Goal: Task Accomplishment & Management: Use online tool/utility

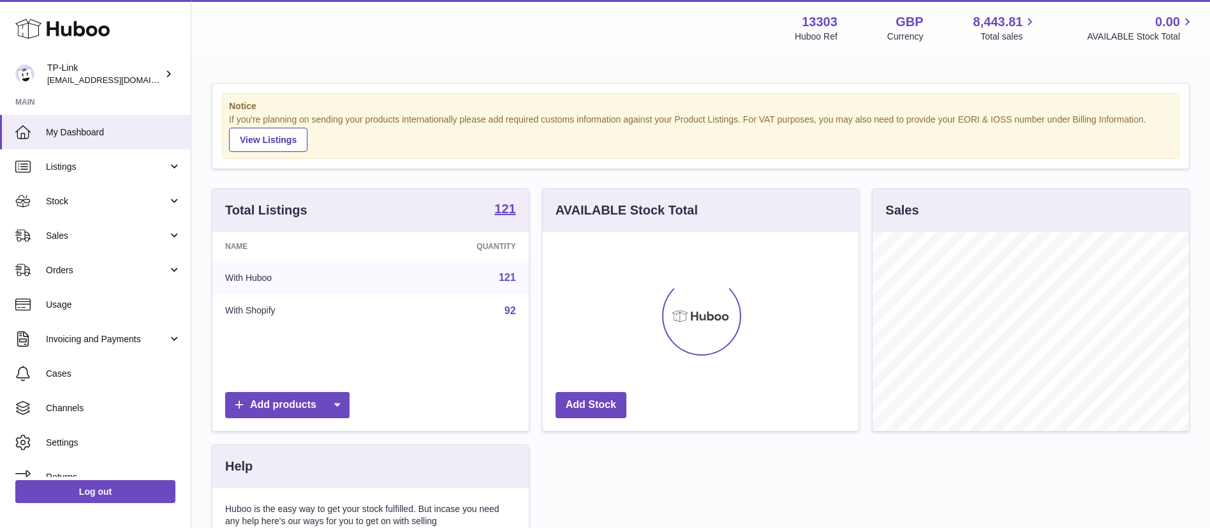
scroll to position [199, 316]
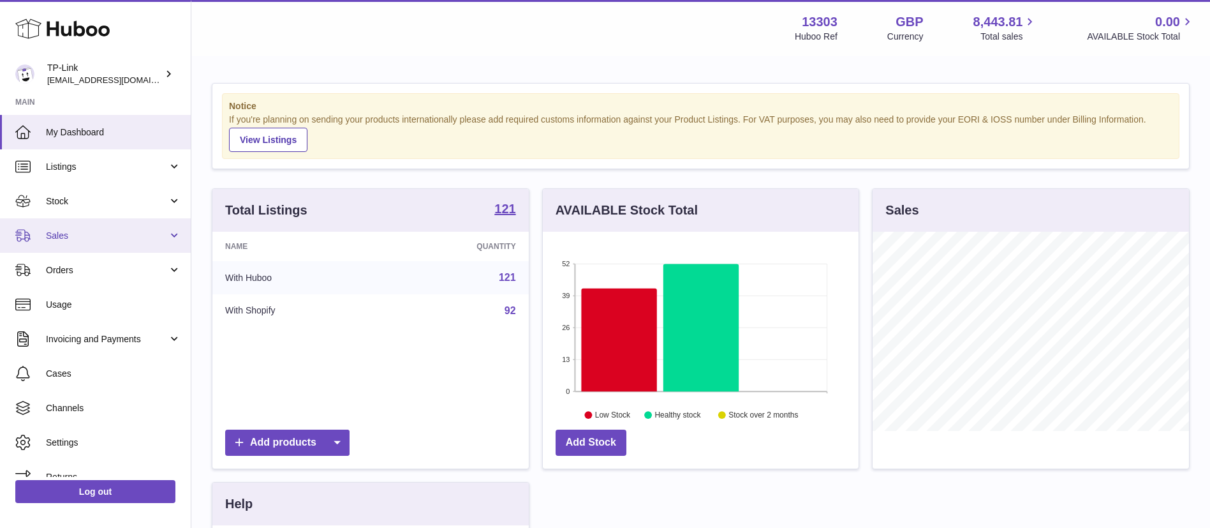
click at [70, 246] on link "Sales" at bounding box center [95, 235] width 191 height 34
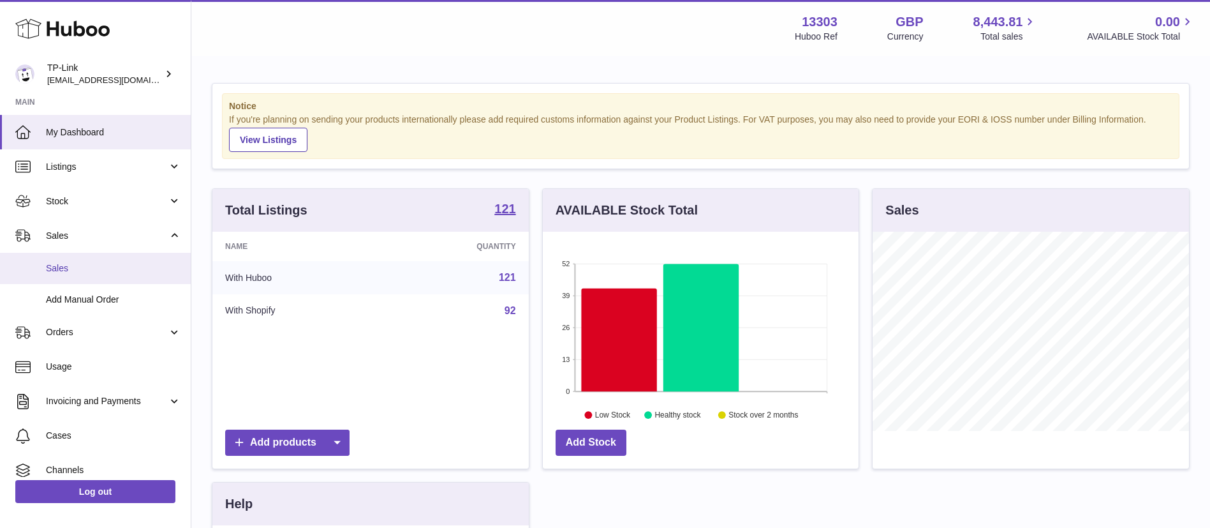
click at [69, 271] on span "Sales" at bounding box center [113, 268] width 135 height 12
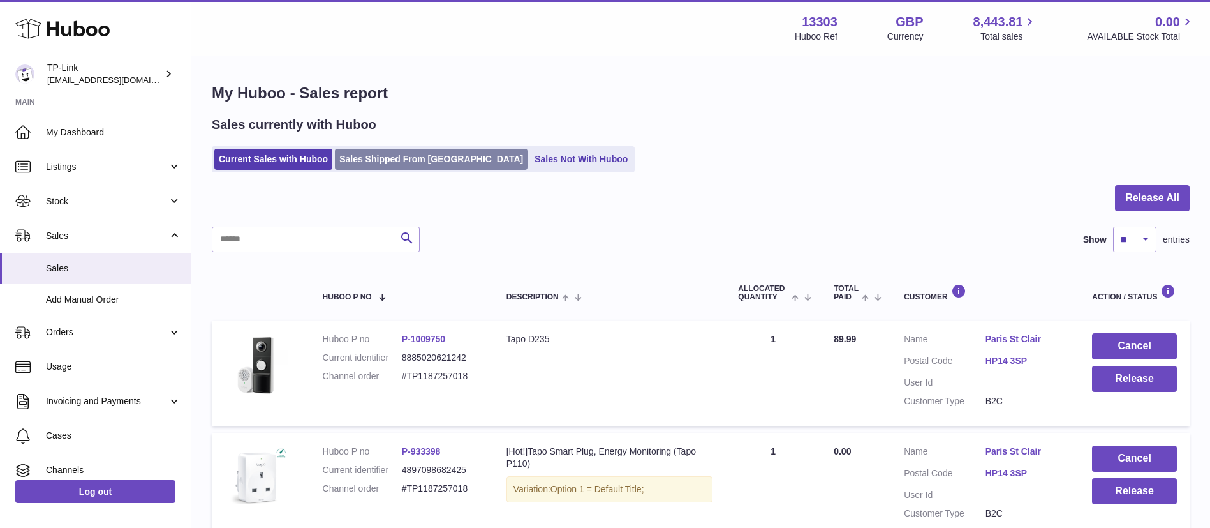
click at [406, 153] on link "Sales Shipped From Huboo" at bounding box center [431, 159] width 193 height 21
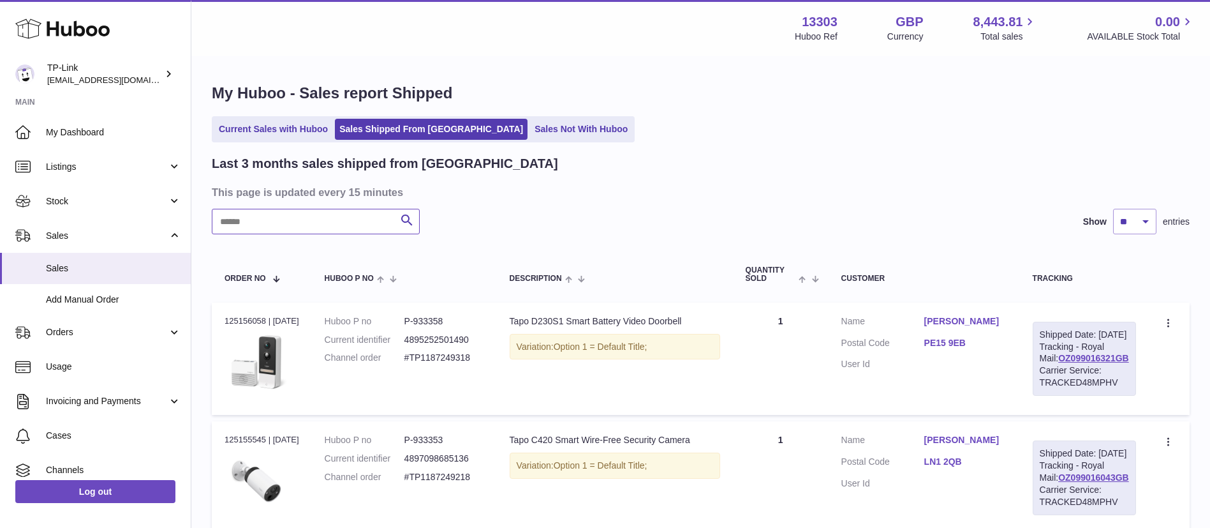
click at [294, 223] on input "text" at bounding box center [316, 222] width 208 height 26
paste input "**********"
click at [294, 223] on input "**********" at bounding box center [316, 222] width 208 height 26
type input "**********"
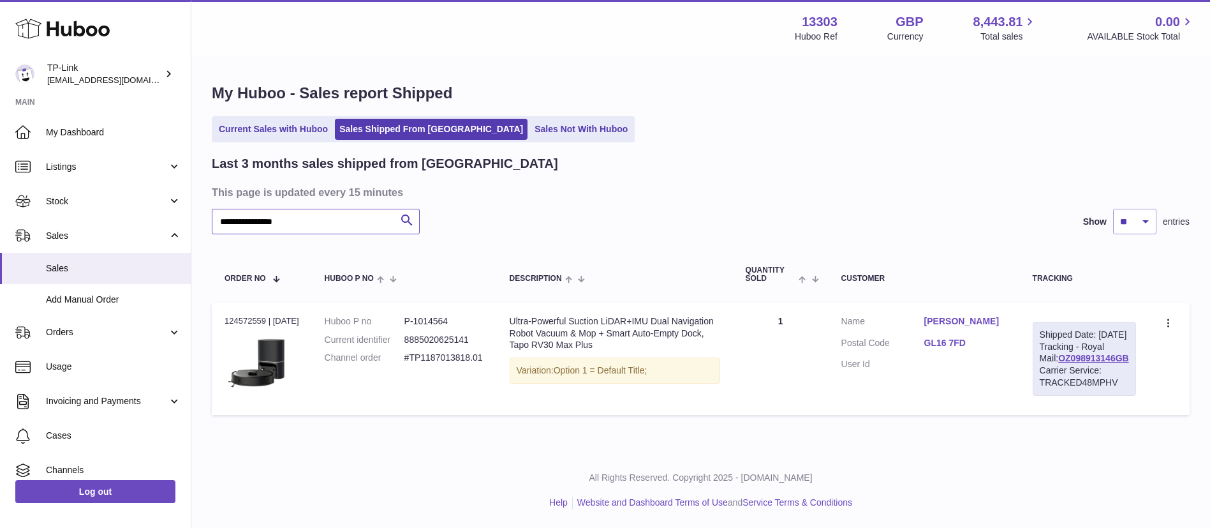
scroll to position [19, 0]
click at [1069, 361] on link "OZ098913146GB" at bounding box center [1094, 358] width 71 height 10
click at [156, 197] on span "Stock" at bounding box center [107, 201] width 122 height 12
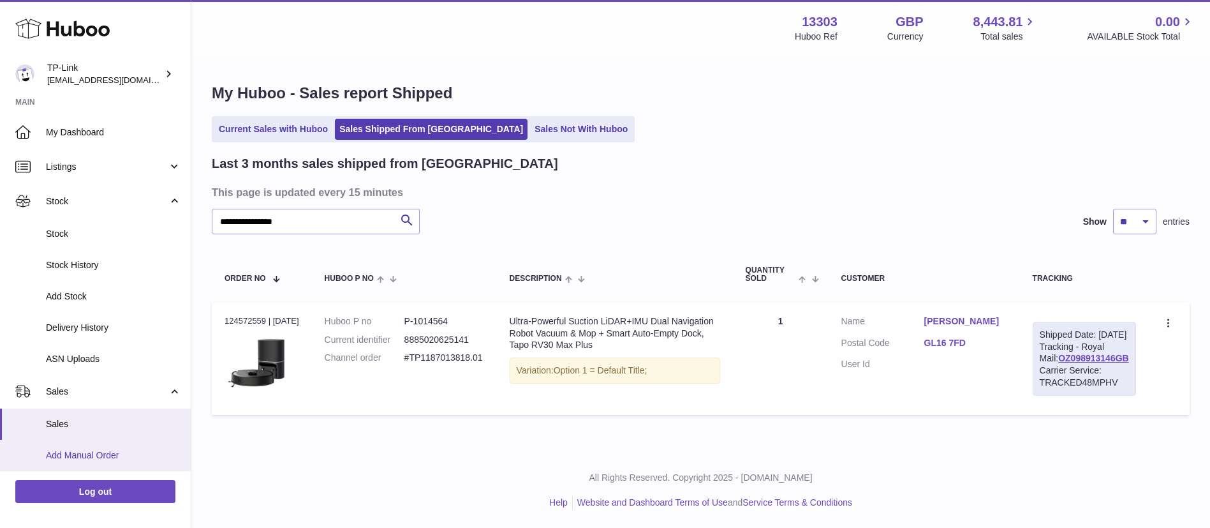
click at [123, 456] on span "Add Manual Order" at bounding box center [113, 455] width 135 height 12
click at [91, 450] on span "Add Manual Order" at bounding box center [113, 455] width 135 height 12
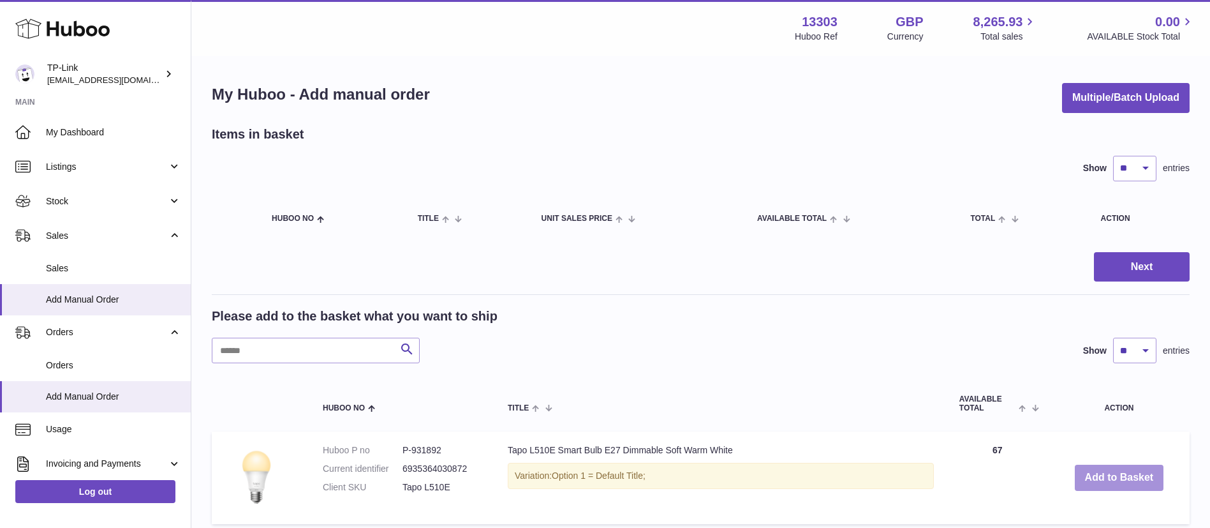
click at [1113, 481] on button "Add to Basket" at bounding box center [1119, 478] width 89 height 26
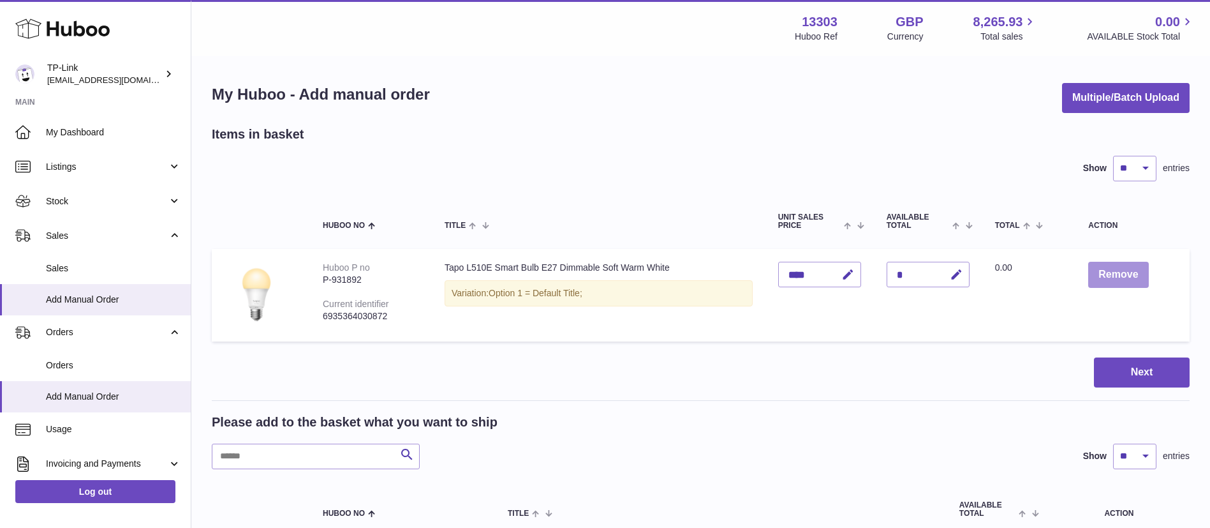
drag, startPoint x: 1118, startPoint y: 276, endPoint x: 1096, endPoint y: 387, distance: 113.8
click at [1117, 378] on button "Next" at bounding box center [1142, 372] width 96 height 30
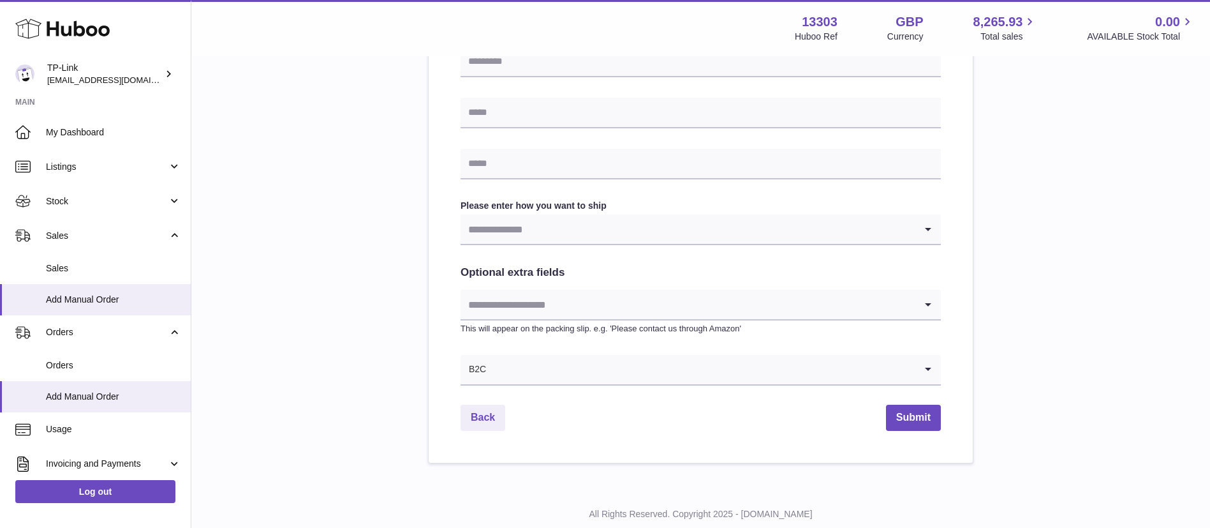
scroll to position [588, 0]
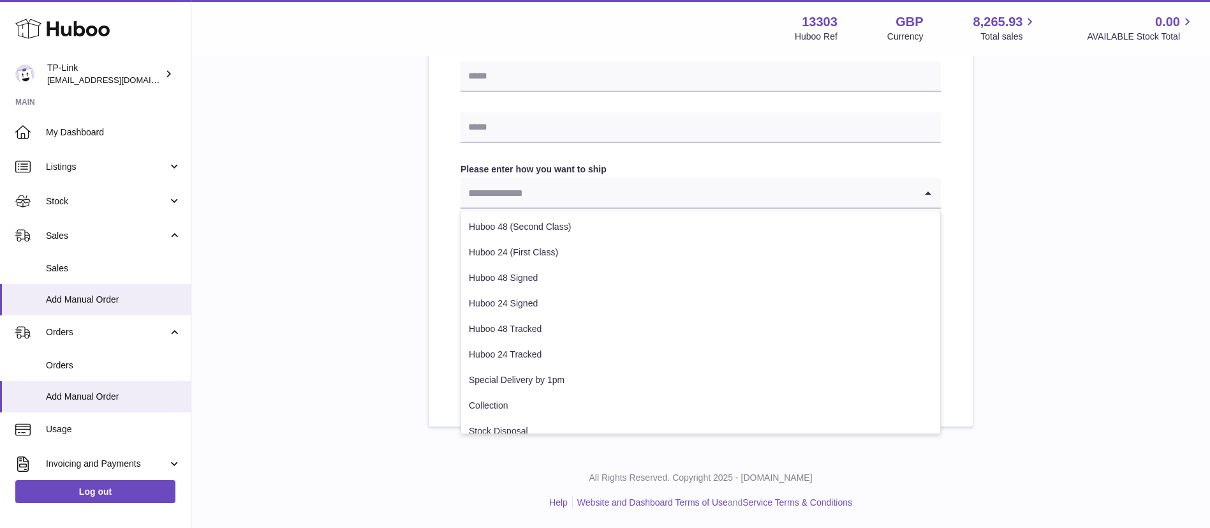
click at [584, 193] on input "Search for option" at bounding box center [688, 192] width 455 height 29
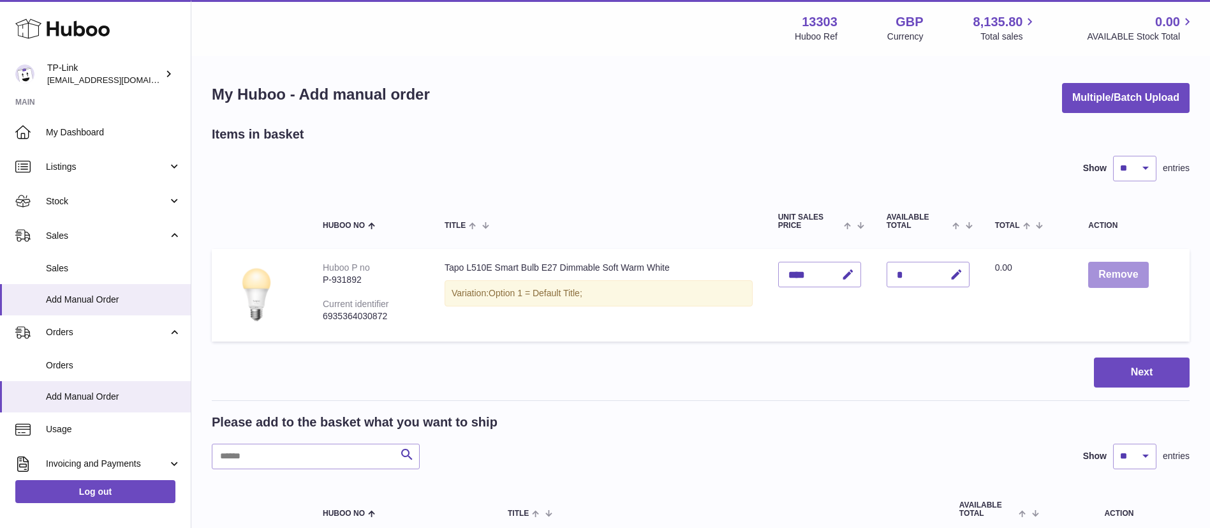
click at [1117, 274] on button "Remove" at bounding box center [1119, 275] width 60 height 26
